Goal: Task Accomplishment & Management: Use online tool/utility

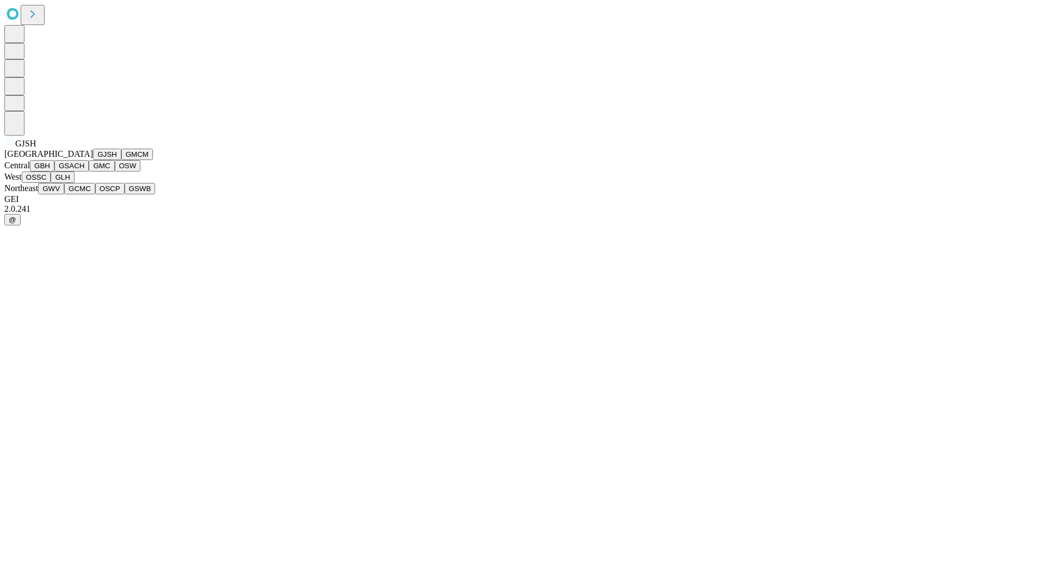
click at [93, 160] on button "GJSH" at bounding box center [107, 154] width 28 height 11
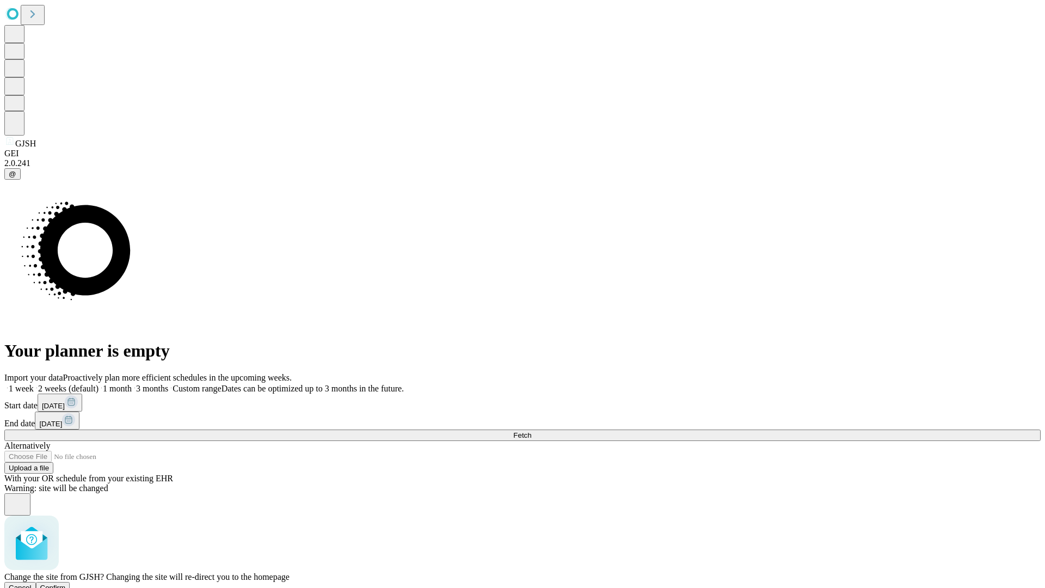
click at [66, 583] on span "Confirm" at bounding box center [53, 587] width 26 height 8
click at [34, 384] on label "1 week" at bounding box center [18, 388] width 29 height 9
click at [531, 431] on span "Fetch" at bounding box center [522, 435] width 18 height 8
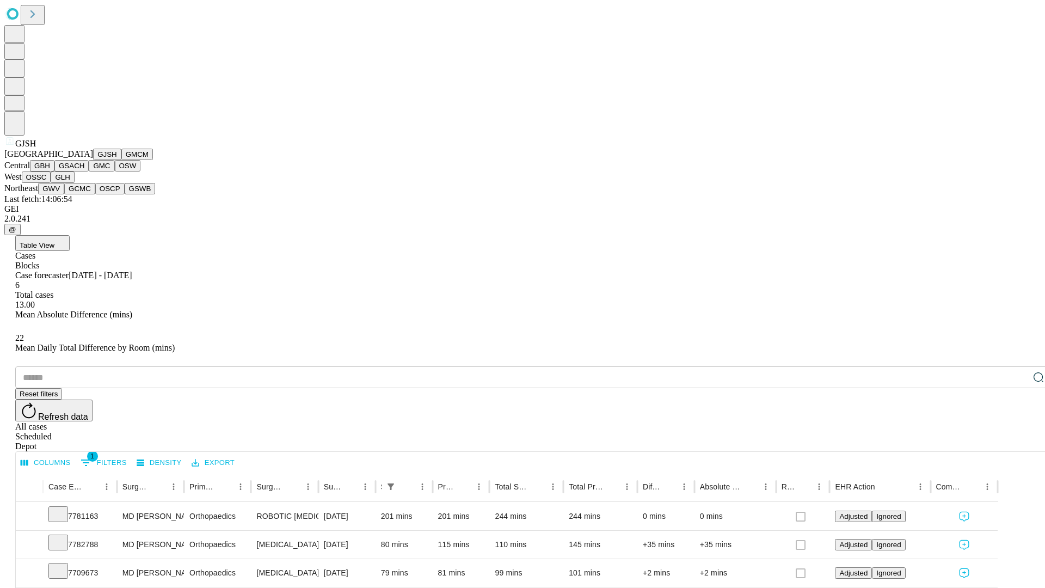
click at [121, 160] on button "GMCM" at bounding box center [137, 154] width 32 height 11
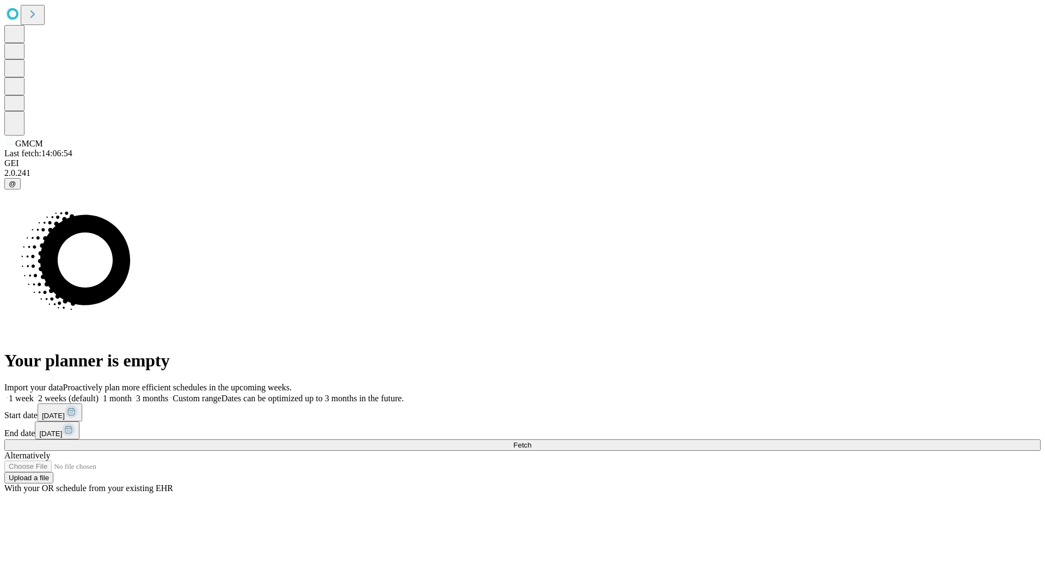
click at [531, 441] on span "Fetch" at bounding box center [522, 445] width 18 height 8
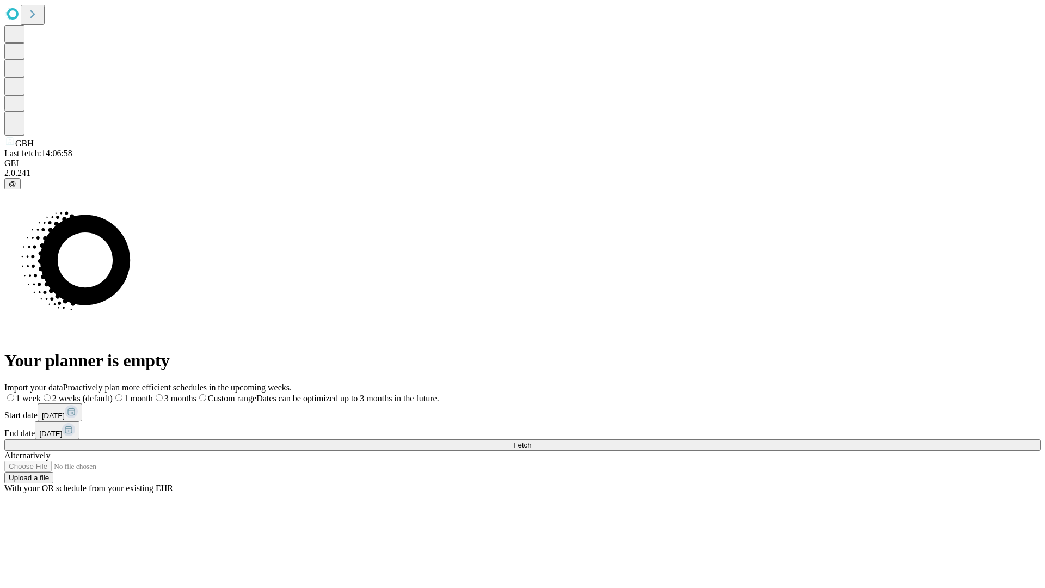
click at [41, 393] on label "1 week" at bounding box center [22, 397] width 36 height 9
click at [531, 441] on span "Fetch" at bounding box center [522, 445] width 18 height 8
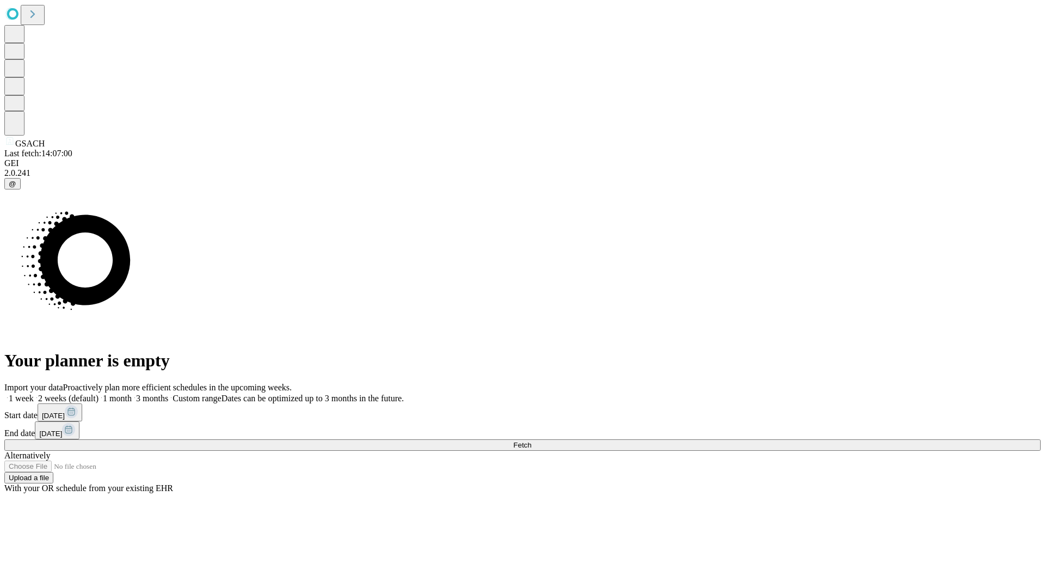
click at [34, 393] on label "1 week" at bounding box center [18, 397] width 29 height 9
click at [531, 441] on span "Fetch" at bounding box center [522, 445] width 18 height 8
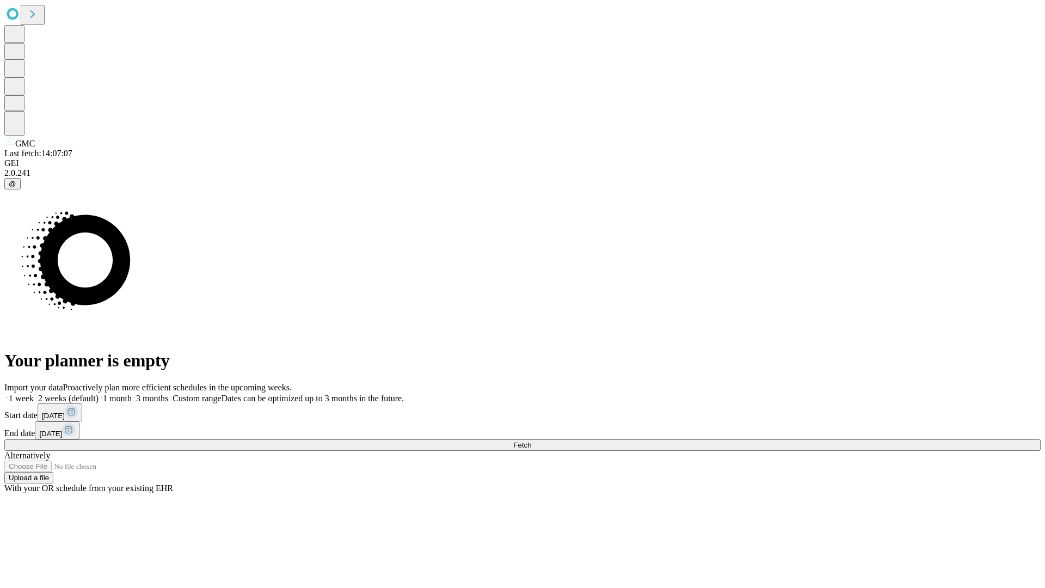
click at [34, 393] on label "1 week" at bounding box center [18, 397] width 29 height 9
click at [531, 441] on span "Fetch" at bounding box center [522, 445] width 18 height 8
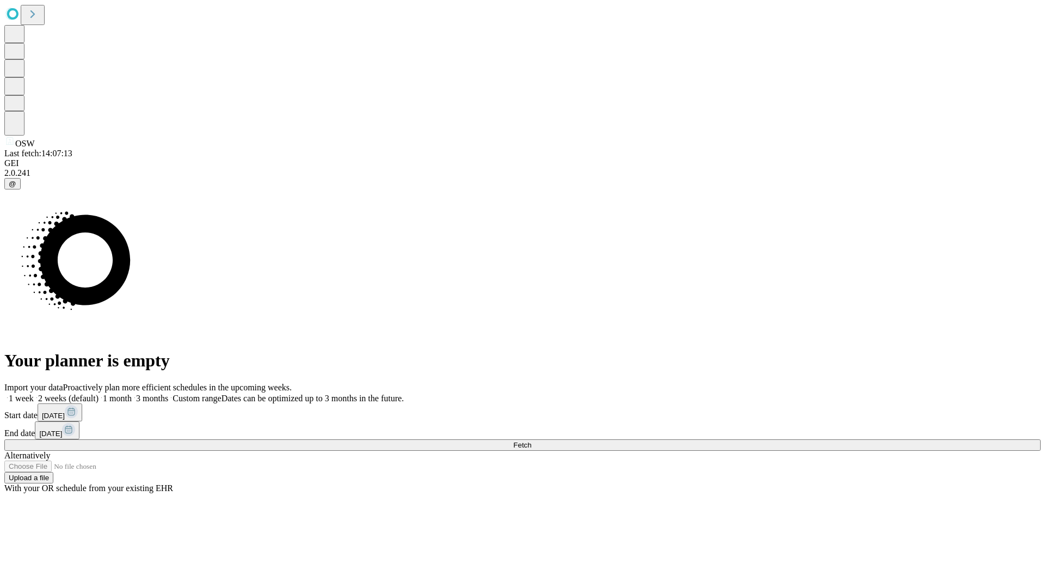
click at [531, 441] on span "Fetch" at bounding box center [522, 445] width 18 height 8
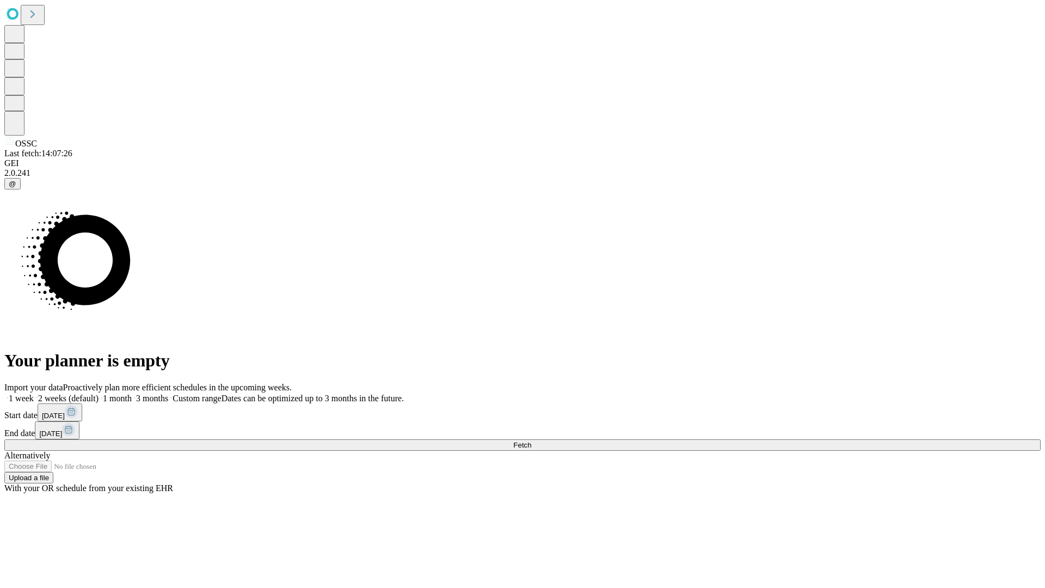
click at [531, 441] on span "Fetch" at bounding box center [522, 445] width 18 height 8
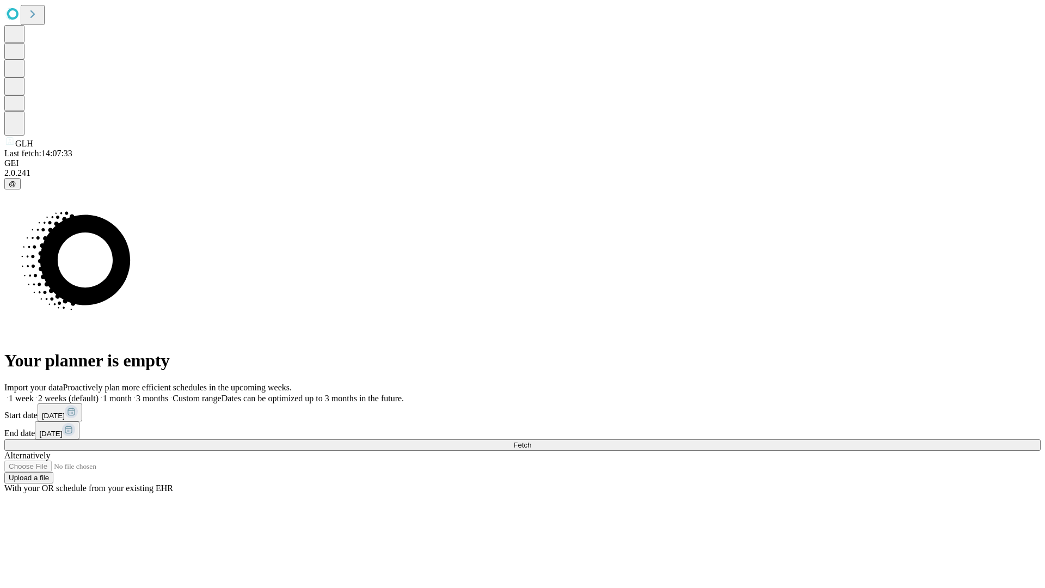
click at [34, 393] on label "1 week" at bounding box center [18, 397] width 29 height 9
click at [531, 441] on span "Fetch" at bounding box center [522, 445] width 18 height 8
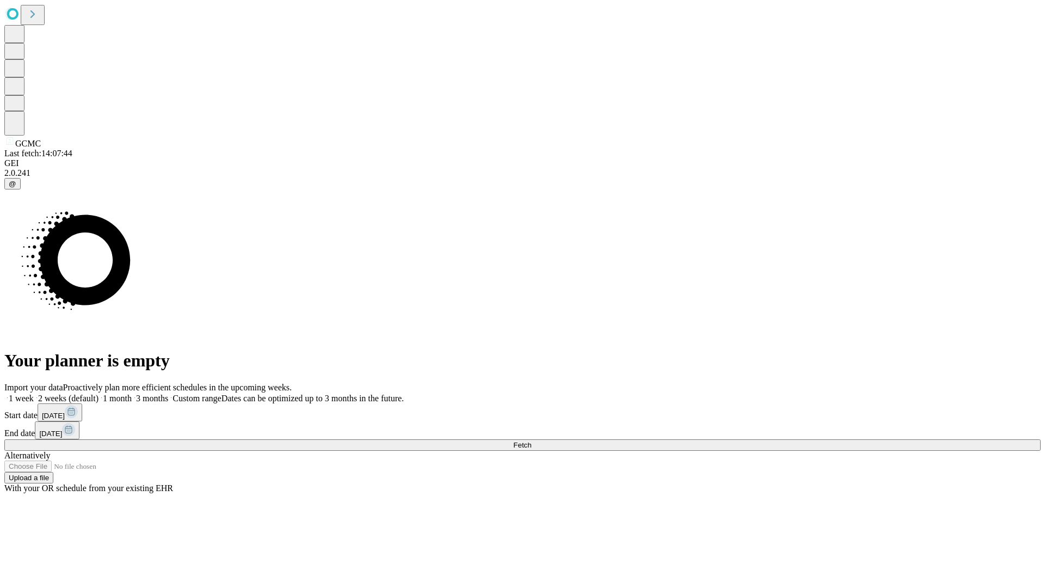
click at [34, 393] on label "1 week" at bounding box center [18, 397] width 29 height 9
click at [531, 441] on span "Fetch" at bounding box center [522, 445] width 18 height 8
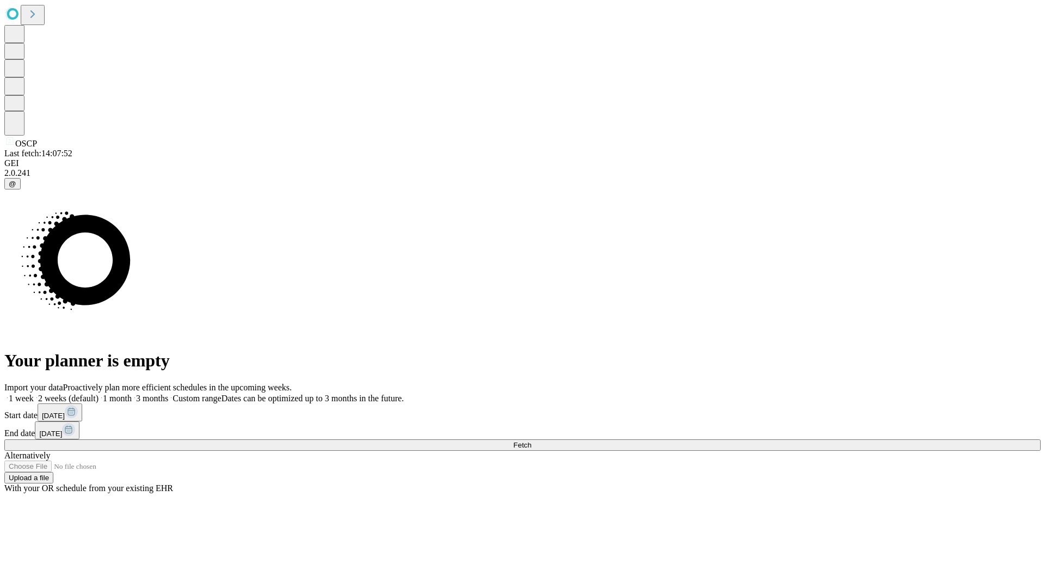
click at [34, 393] on label "1 week" at bounding box center [18, 397] width 29 height 9
click at [531, 441] on span "Fetch" at bounding box center [522, 445] width 18 height 8
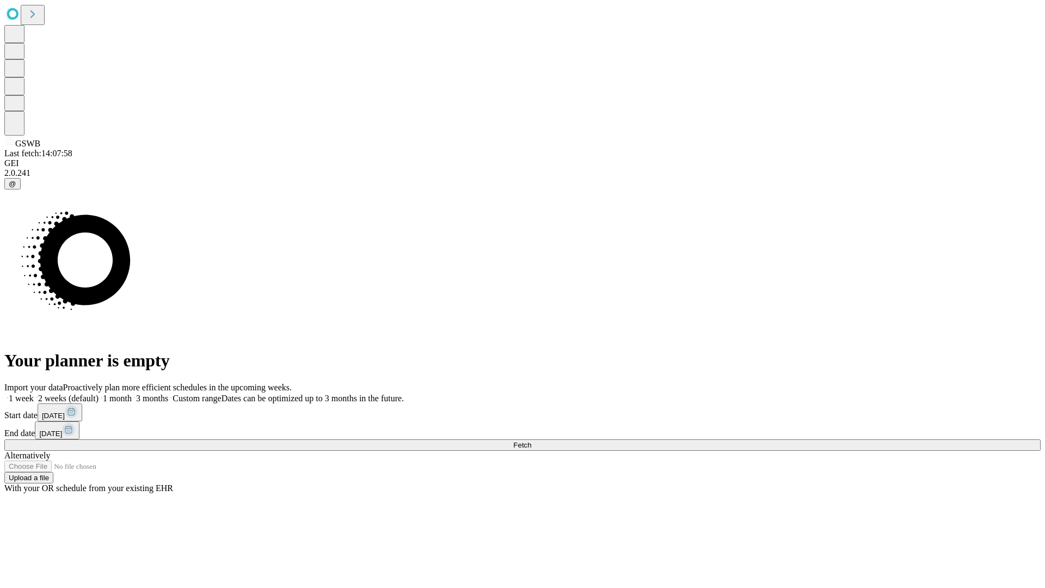
click at [34, 393] on label "1 week" at bounding box center [18, 397] width 29 height 9
click at [531, 441] on span "Fetch" at bounding box center [522, 445] width 18 height 8
